Goal: Task Accomplishment & Management: Use online tool/utility

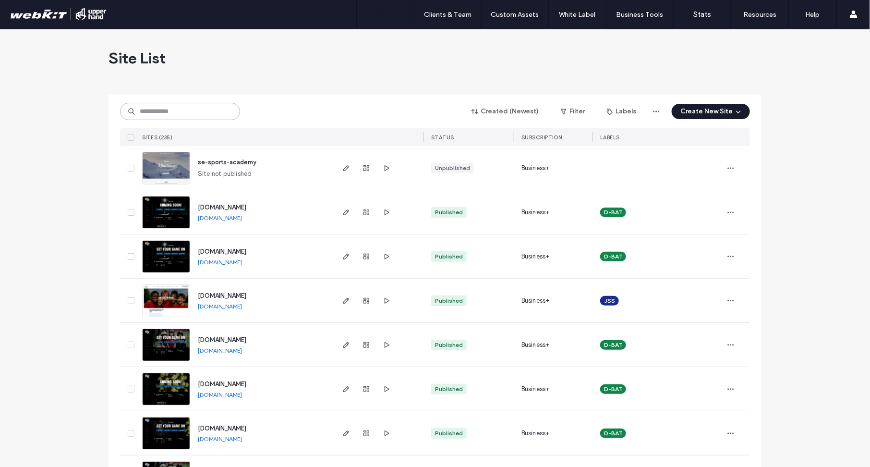
click at [154, 105] on input at bounding box center [180, 111] width 120 height 17
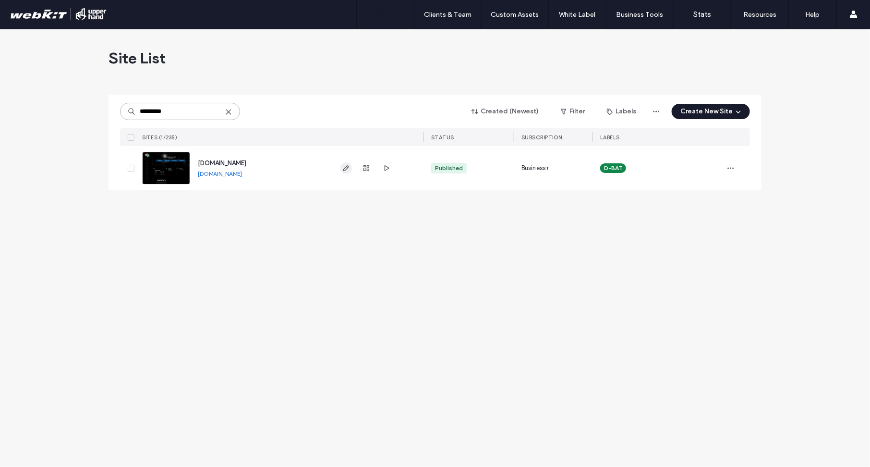
type input "*********"
click at [344, 170] on use "button" at bounding box center [346, 168] width 6 height 6
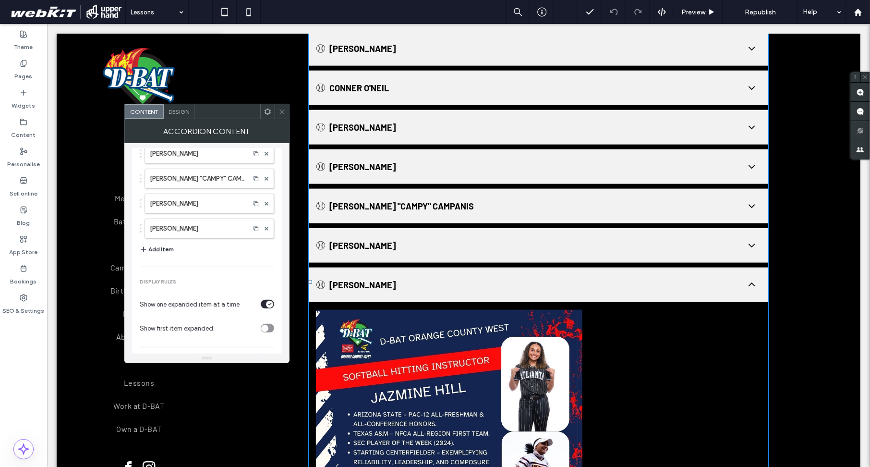
scroll to position [239, 0]
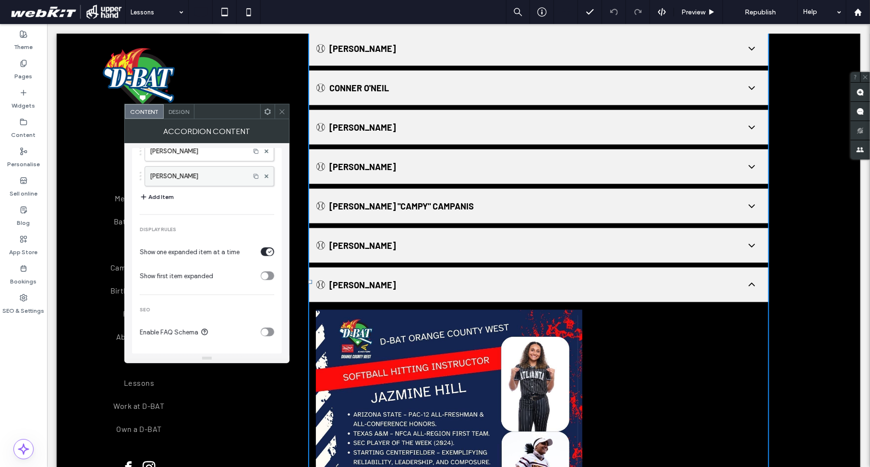
click at [155, 175] on label "JAZMINE HILL" at bounding box center [197, 176] width 95 height 19
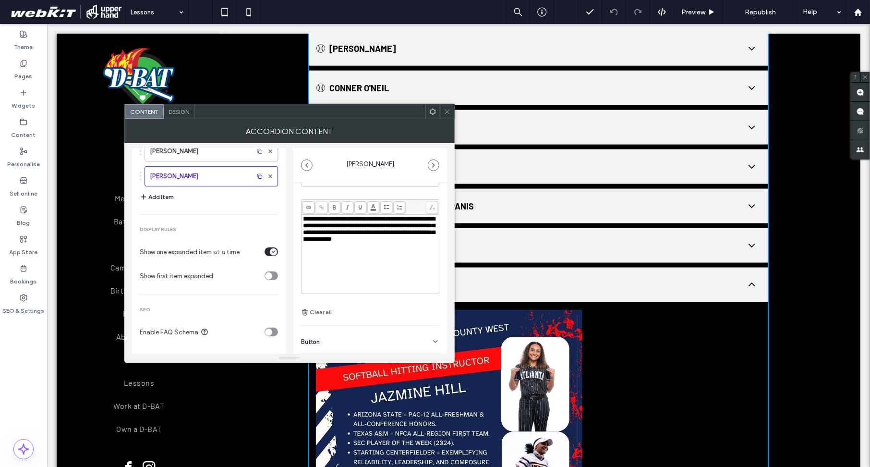
scroll to position [95, 0]
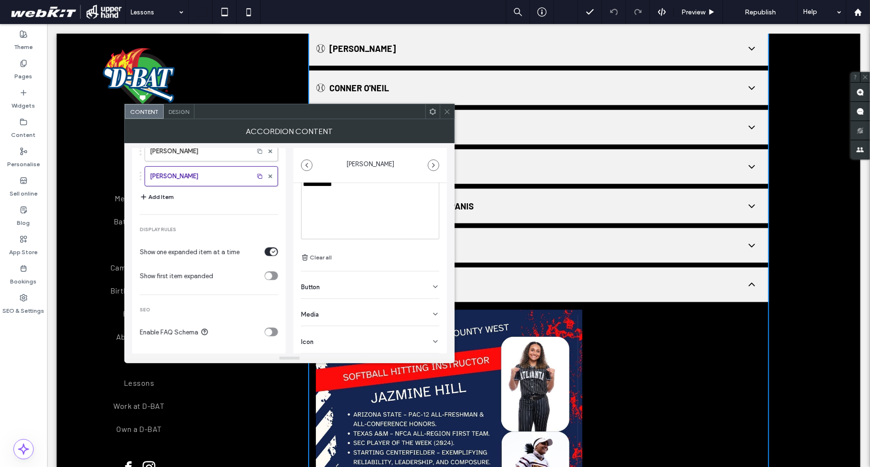
click at [322, 281] on div "Button" at bounding box center [370, 284] width 138 height 27
click at [428, 308] on icon at bounding box center [430, 306] width 9 height 9
click at [430, 328] on section "Add a link" at bounding box center [370, 327] width 138 height 18
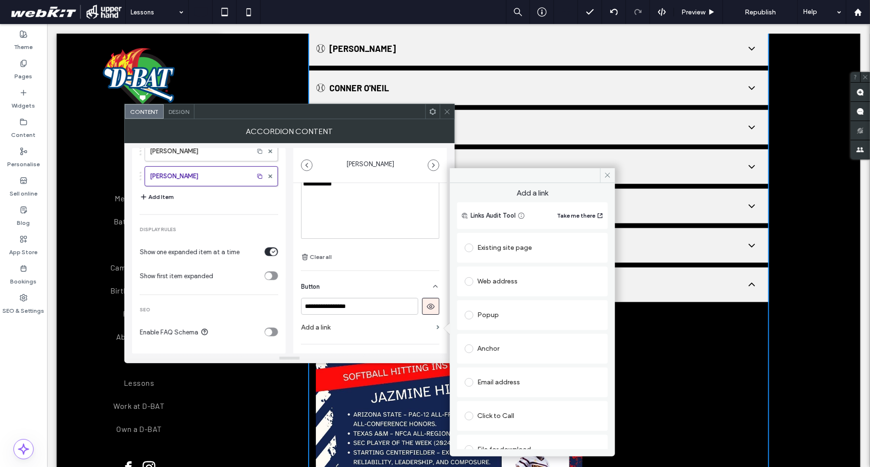
click at [476, 280] on label at bounding box center [471, 281] width 12 height 9
click at [493, 302] on input "url" at bounding box center [532, 300] width 135 height 12
paste input "**********"
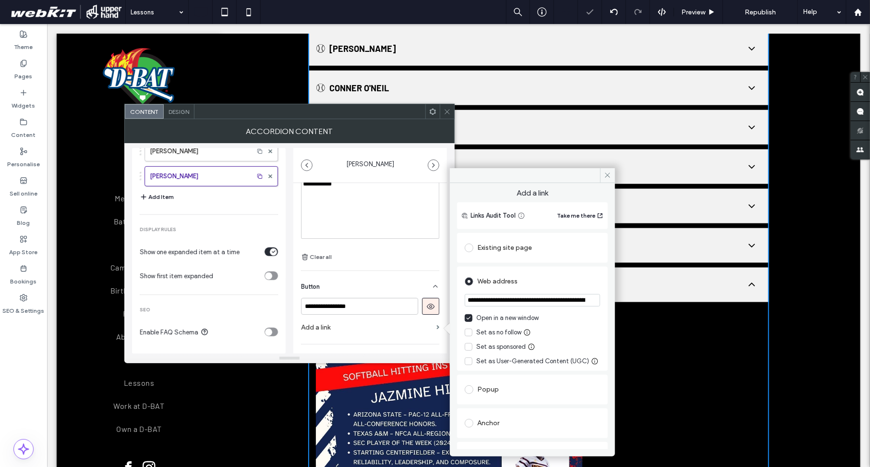
scroll to position [0, 198]
type input "**********"
click at [606, 172] on icon at bounding box center [607, 174] width 7 height 7
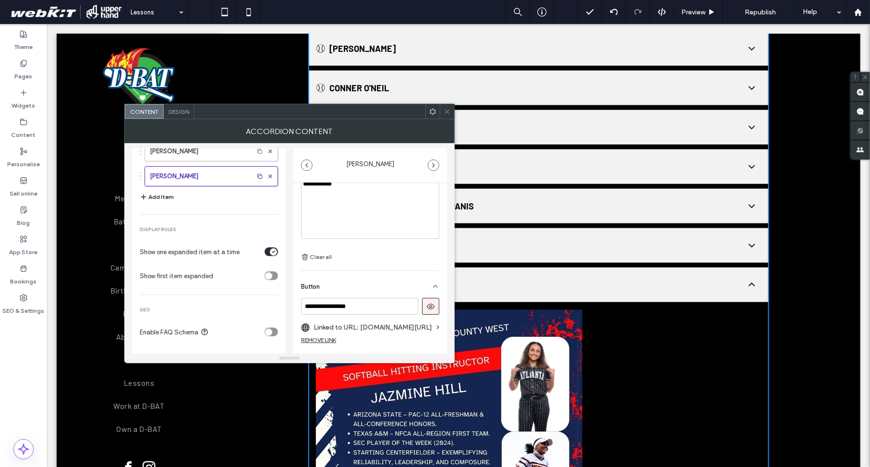
click at [449, 111] on icon at bounding box center [447, 111] width 7 height 7
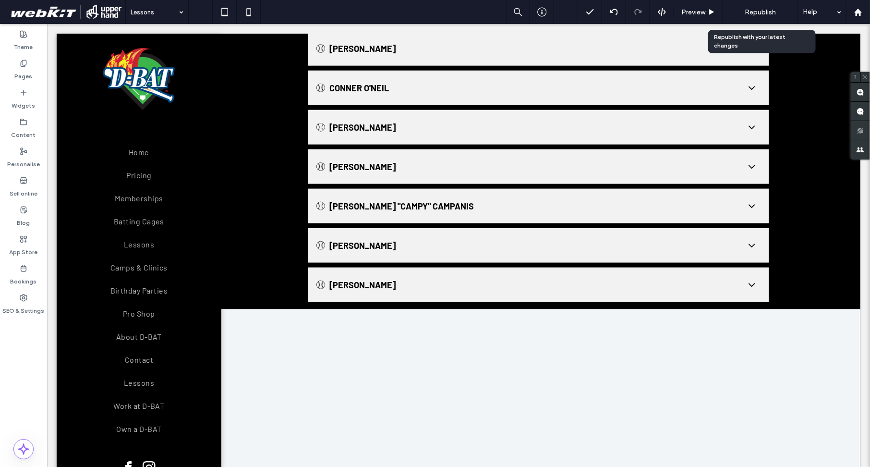
click at [761, 11] on span "Republish" at bounding box center [760, 12] width 31 height 8
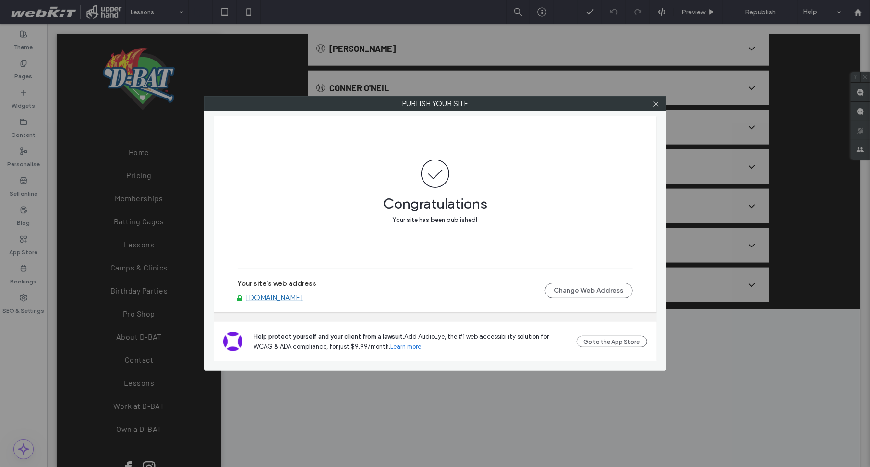
click at [660, 103] on div at bounding box center [656, 104] width 14 height 14
click at [660, 107] on div at bounding box center [656, 104] width 14 height 14
click at [658, 103] on icon at bounding box center [656, 103] width 7 height 7
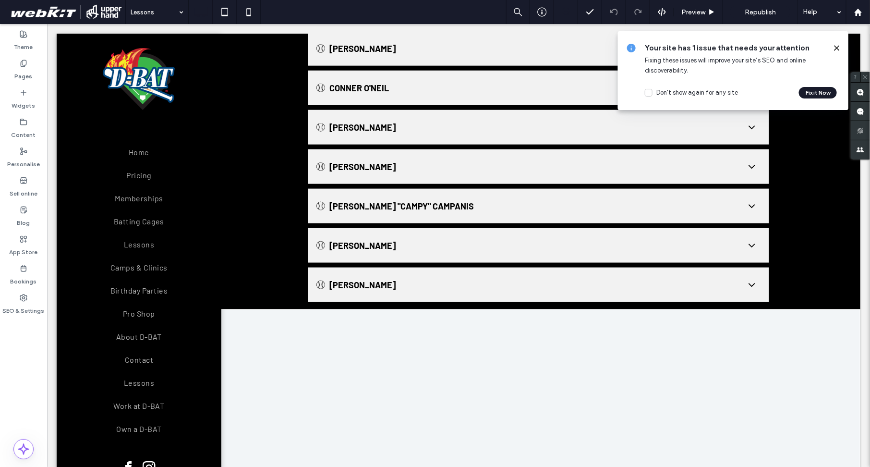
click at [838, 48] on icon at bounding box center [837, 48] width 8 height 8
